Goal: Task Accomplishment & Management: Manage account settings

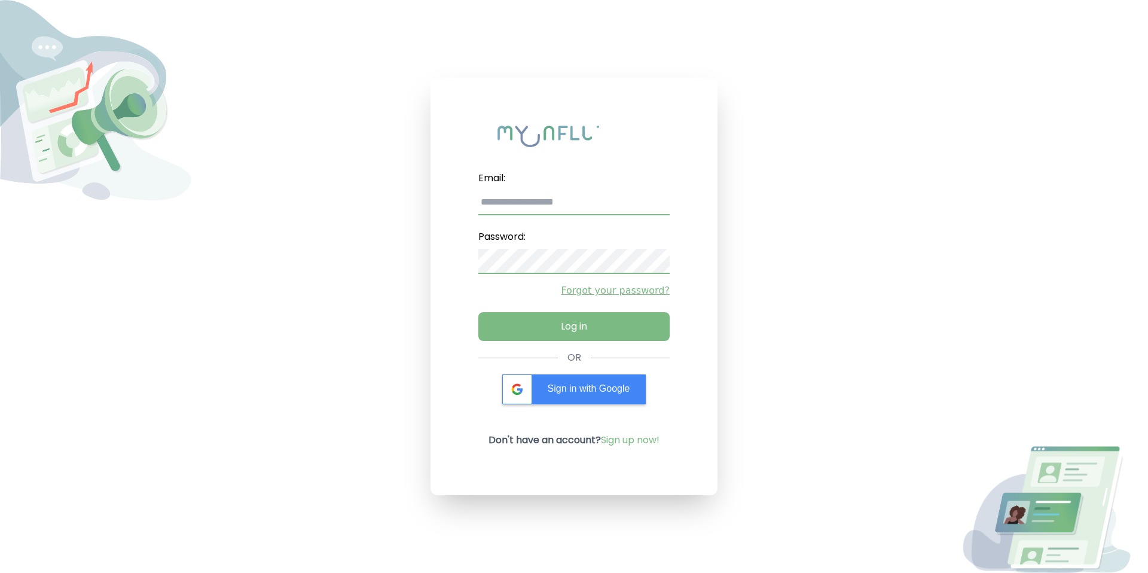
click at [556, 198] on input "email" at bounding box center [573, 202] width 191 height 25
type input "*******"
click at [564, 373] on div "Email: ******* Password: Forgot your password? Log in OR Sign in with Google Do…" at bounding box center [573, 286] width 287 height 417
click at [564, 377] on div "Sign in with Google" at bounding box center [573, 389] width 143 height 30
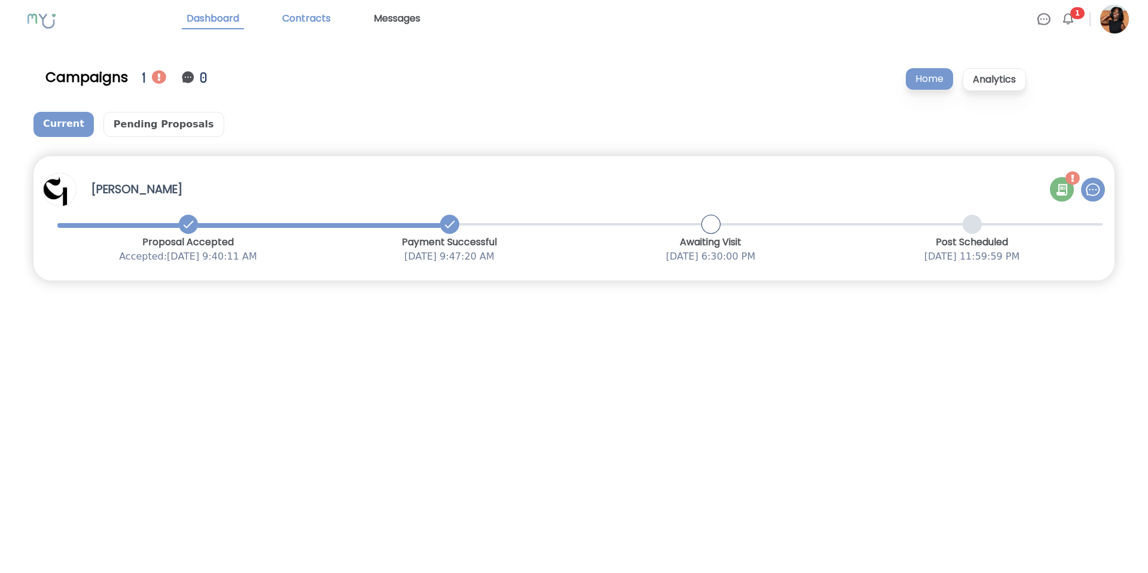
click at [314, 14] on link "Contracts" at bounding box center [306, 19] width 58 height 20
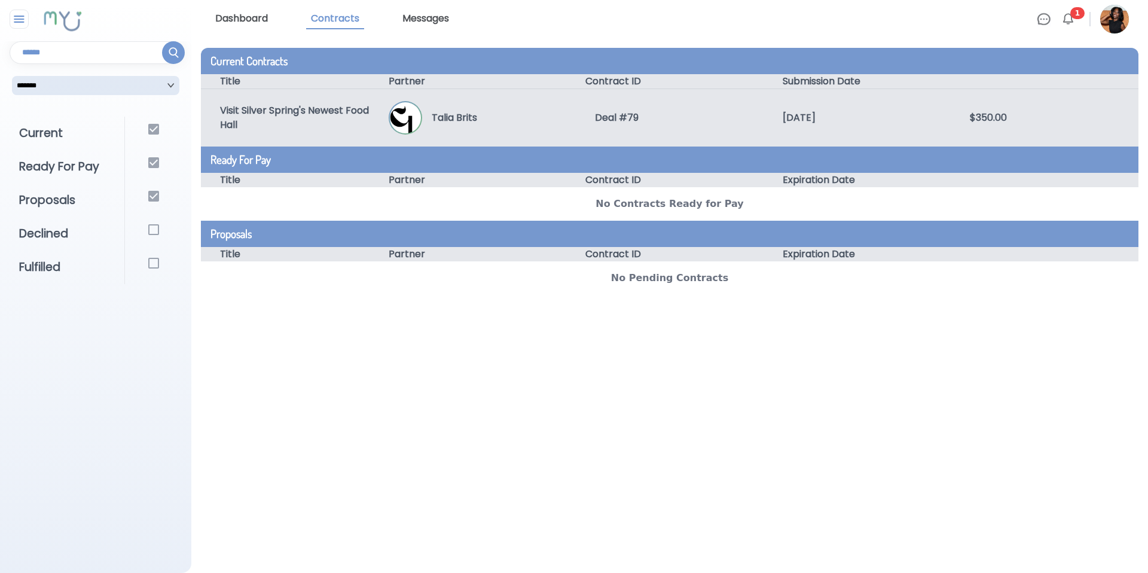
click at [397, 105] on img at bounding box center [405, 117] width 31 height 31
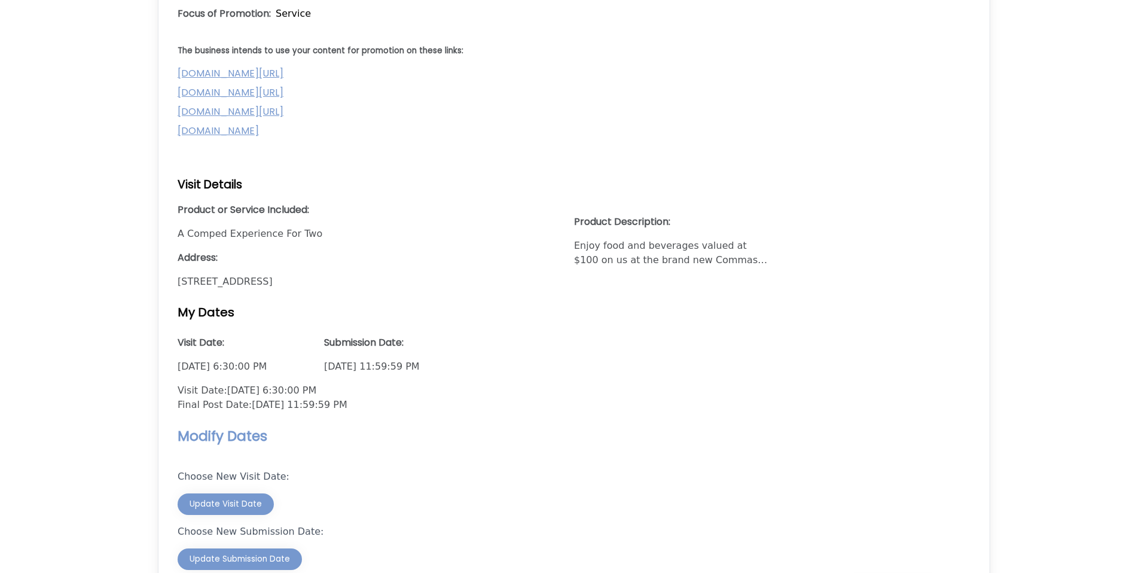
scroll to position [926, 0]
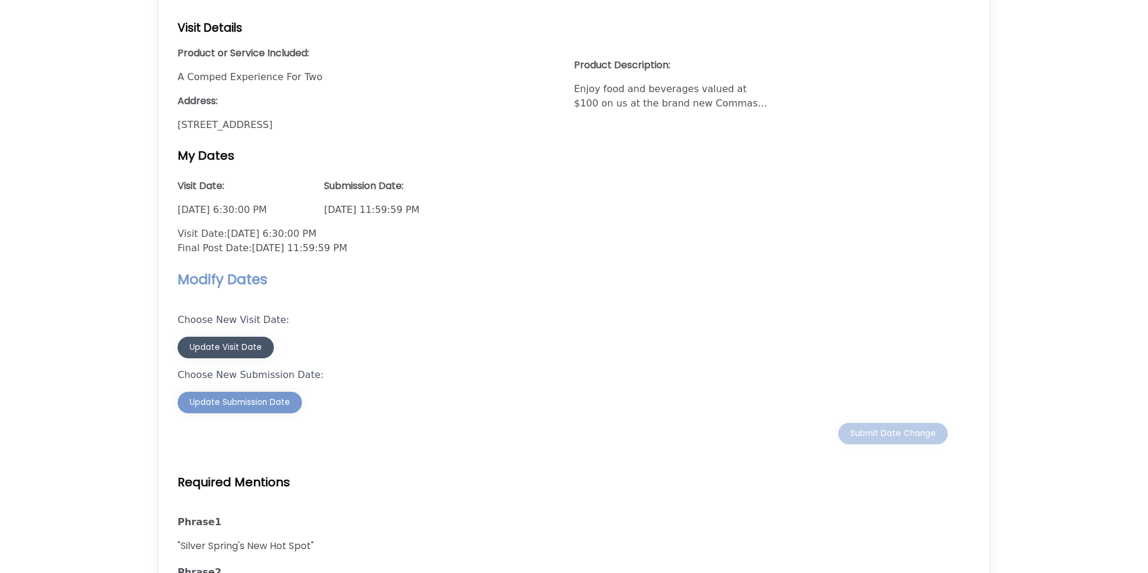
click at [250, 353] on div "Update Visit Date" at bounding box center [225, 347] width 72 height 12
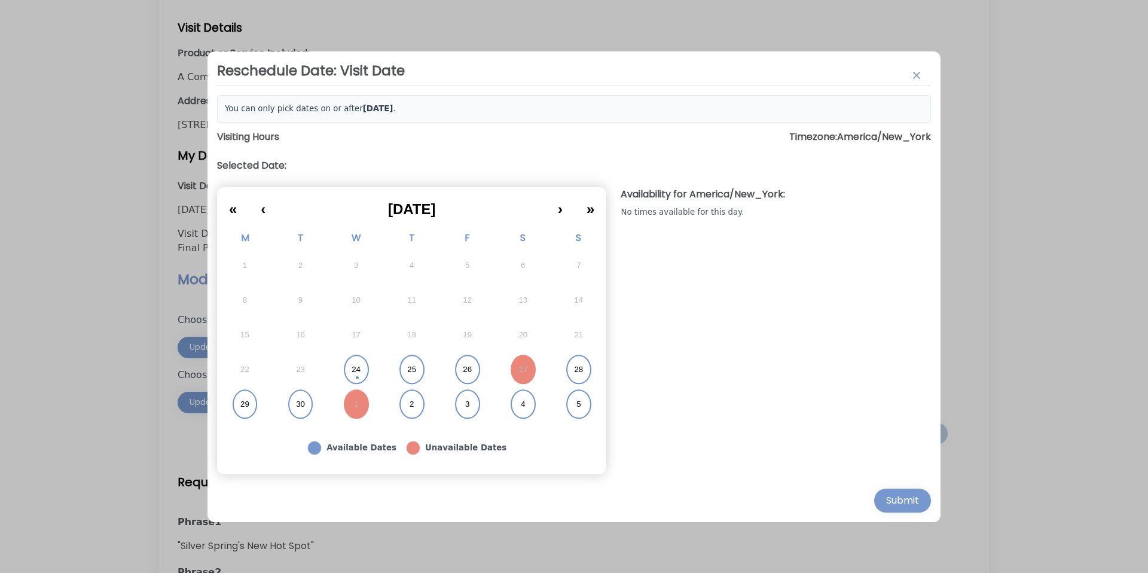
click at [472, 372] on abbr "26" at bounding box center [467, 369] width 9 height 11
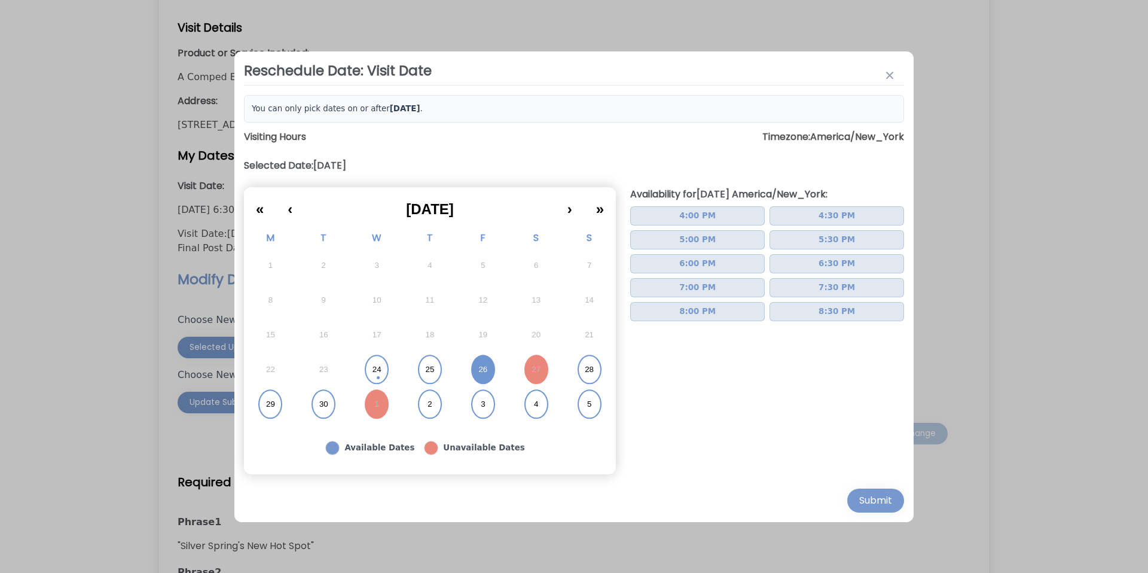
click at [816, 262] on button "6:30 PM" at bounding box center [836, 263] width 134 height 19
click at [888, 495] on div "Submit" at bounding box center [875, 500] width 33 height 14
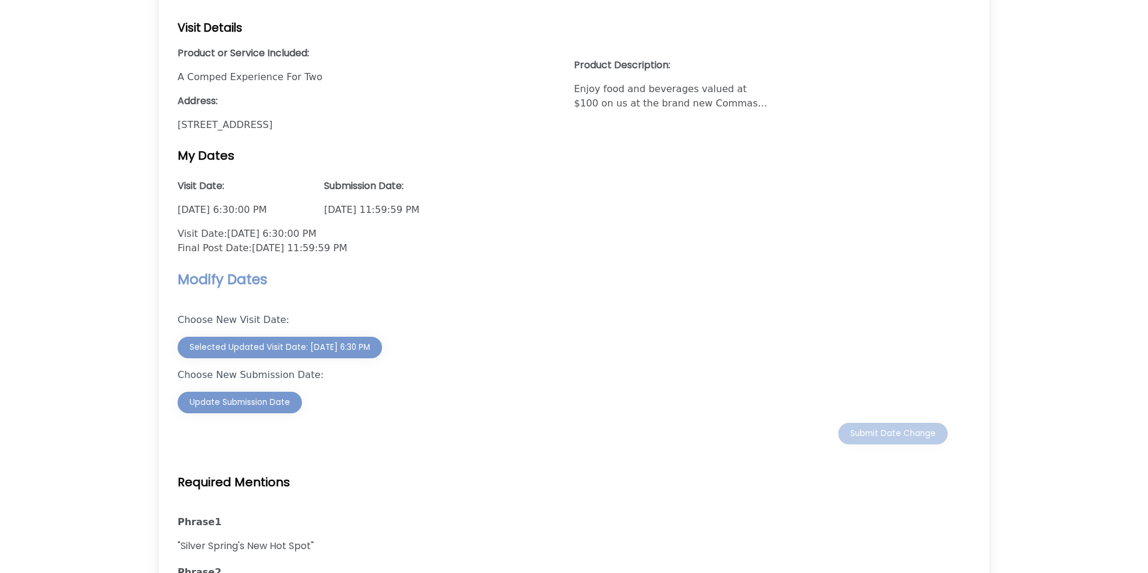
scroll to position [1019, 0]
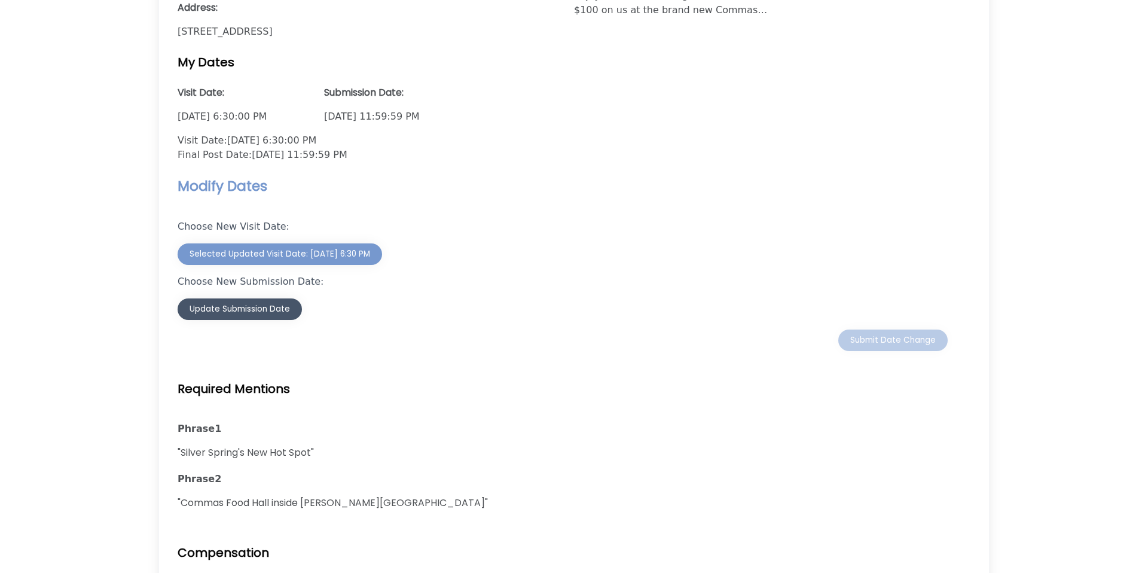
click at [266, 320] on button "Update Submission Date" at bounding box center [240, 309] width 124 height 22
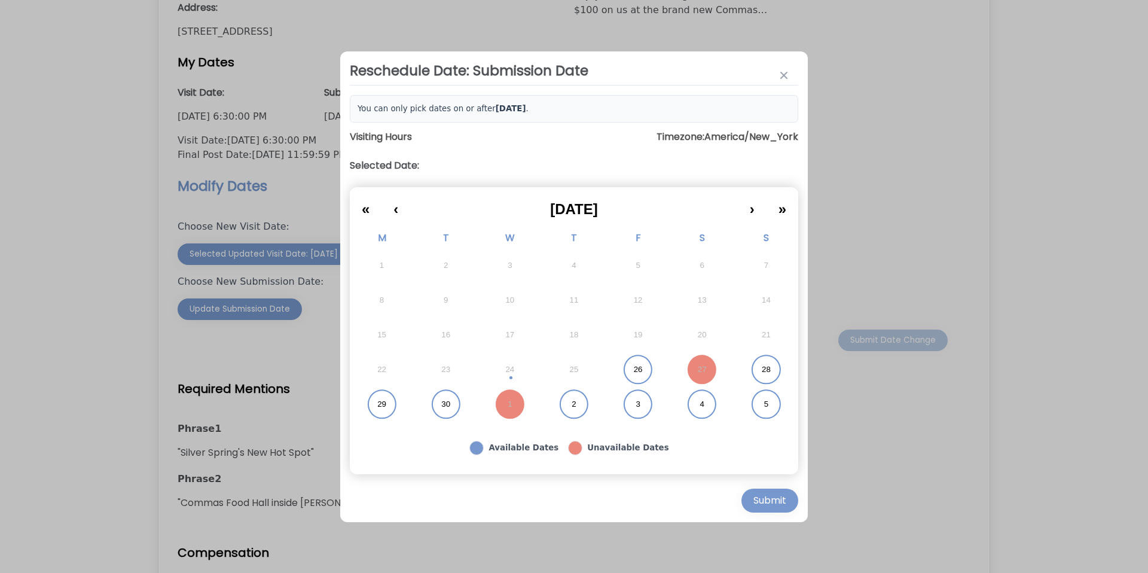
click at [790, 365] on button "28" at bounding box center [766, 369] width 64 height 35
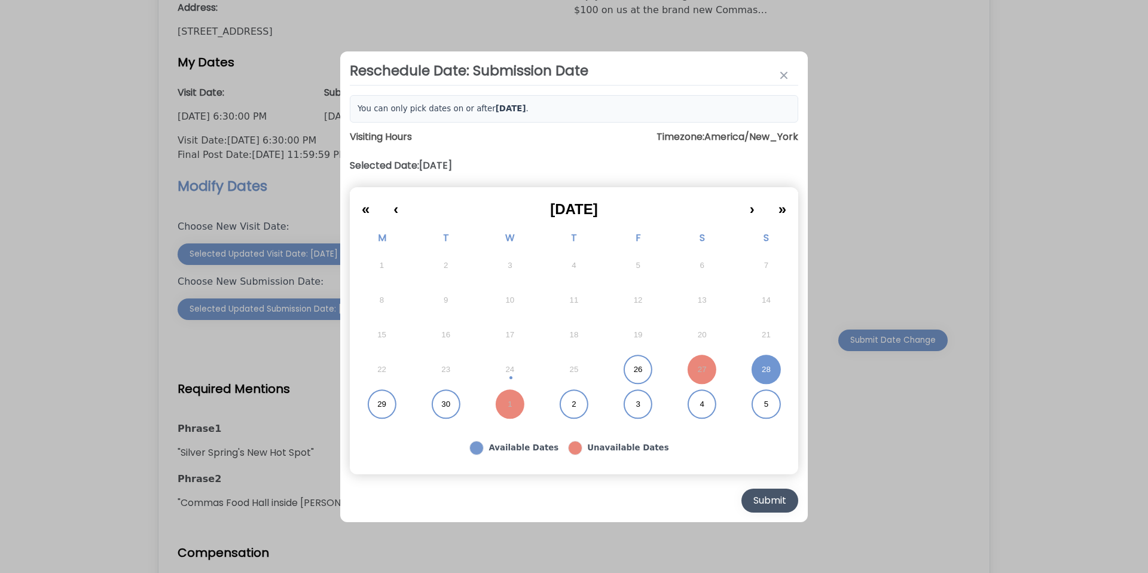
click at [770, 495] on div "Submit" at bounding box center [769, 500] width 33 height 14
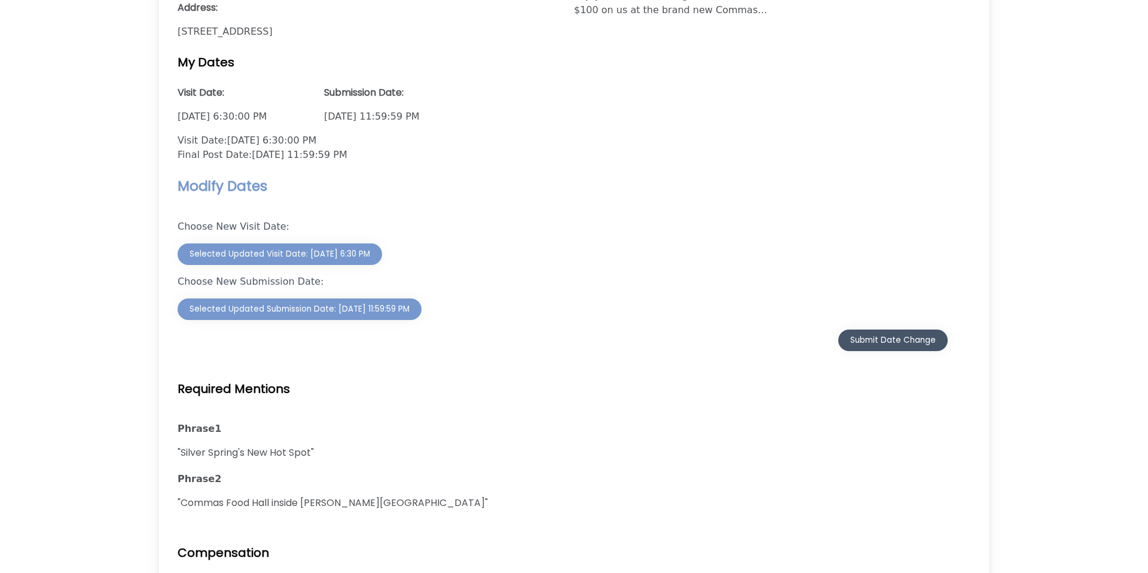
click at [875, 346] on div "Submit Date Change" at bounding box center [892, 340] width 85 height 12
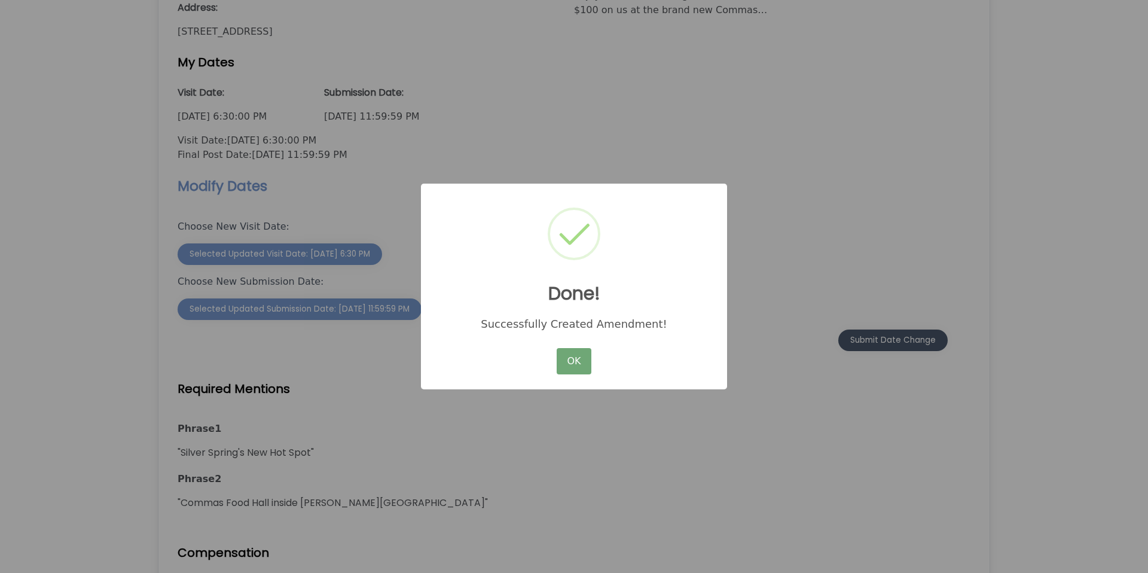
click at [566, 359] on button "OK" at bounding box center [573, 361] width 35 height 26
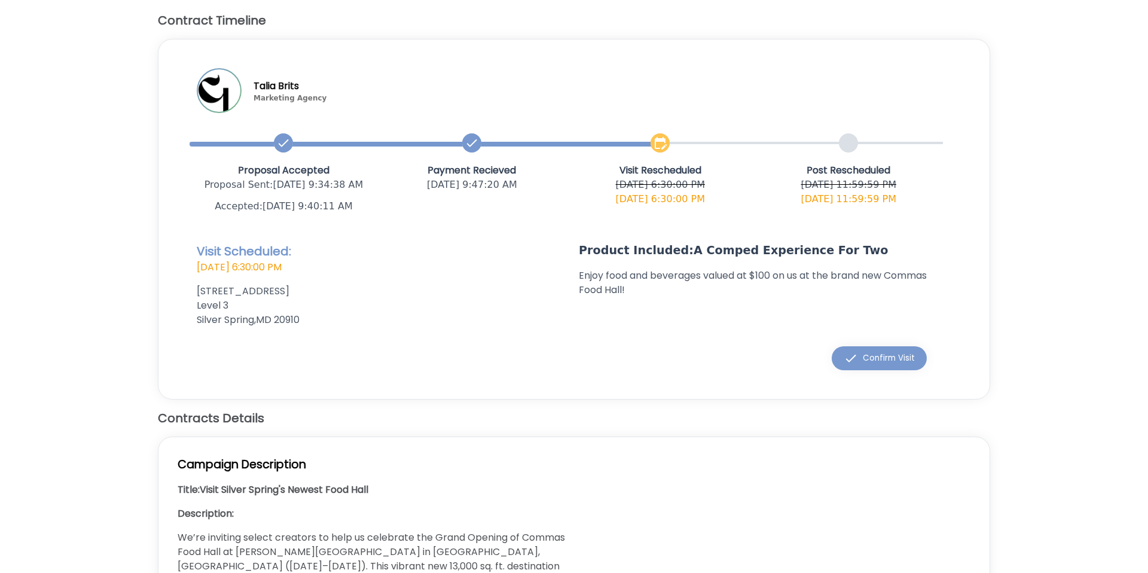
scroll to position [82, 0]
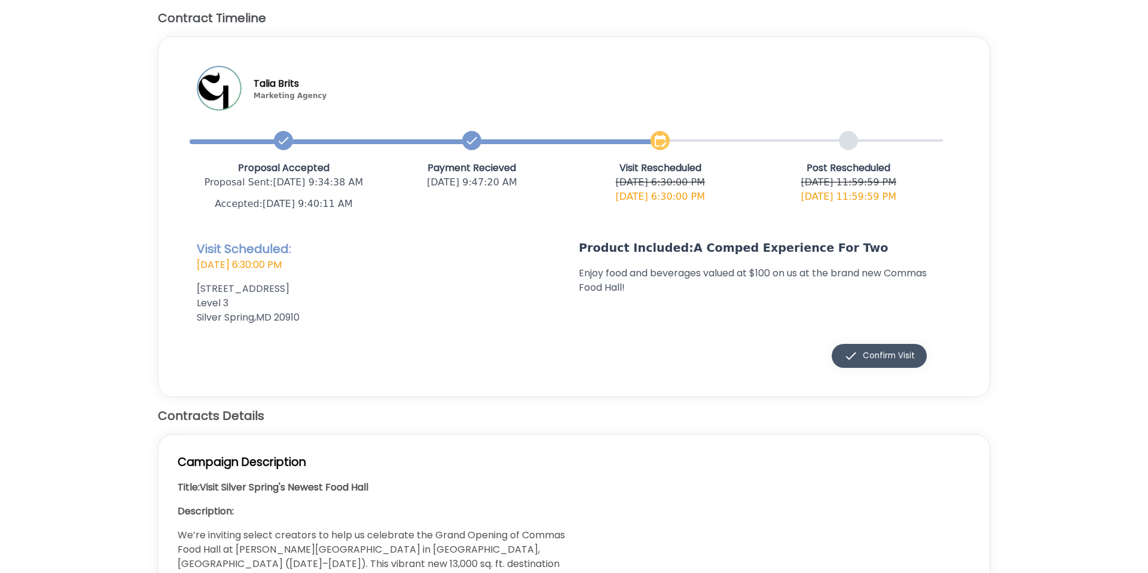
click at [884, 363] on div "Confirm Visit" at bounding box center [878, 355] width 71 height 14
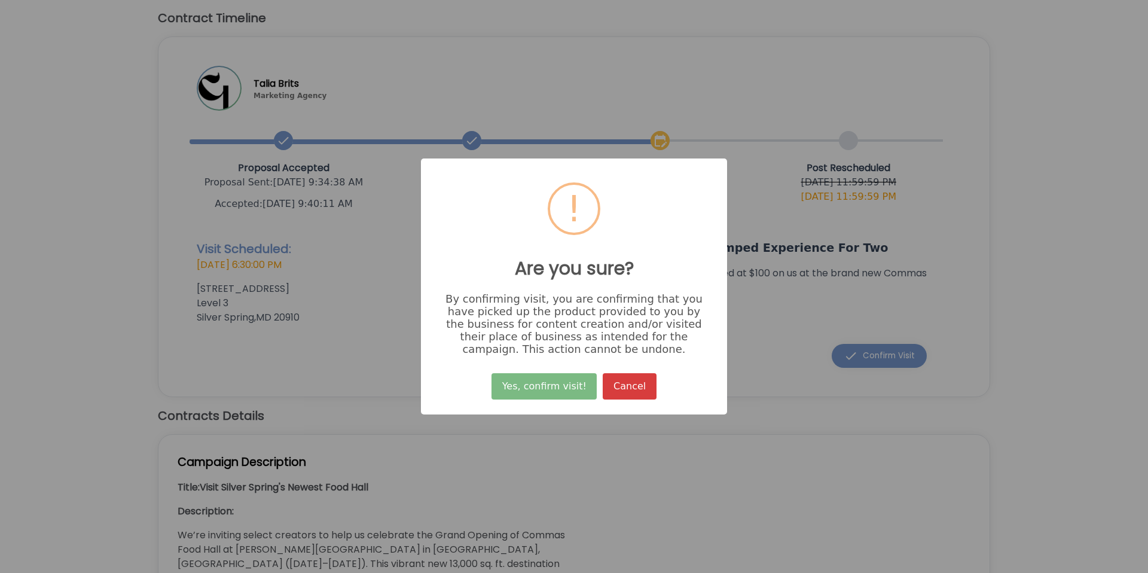
click at [616, 394] on button "Cancel" at bounding box center [628, 386] width 53 height 26
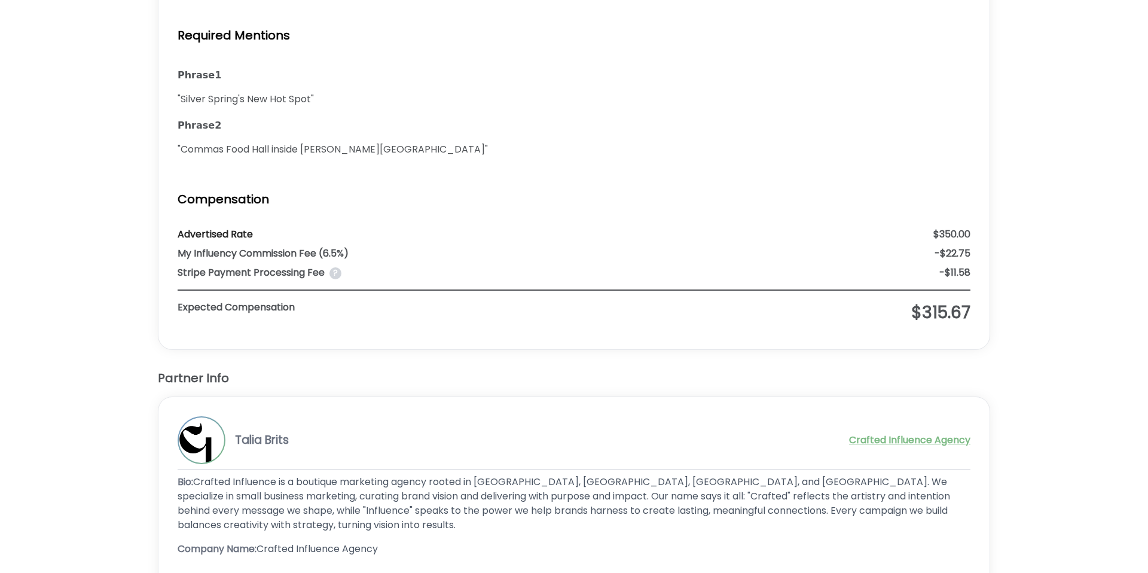
scroll to position [1341, 0]
